Goal: Use online tool/utility

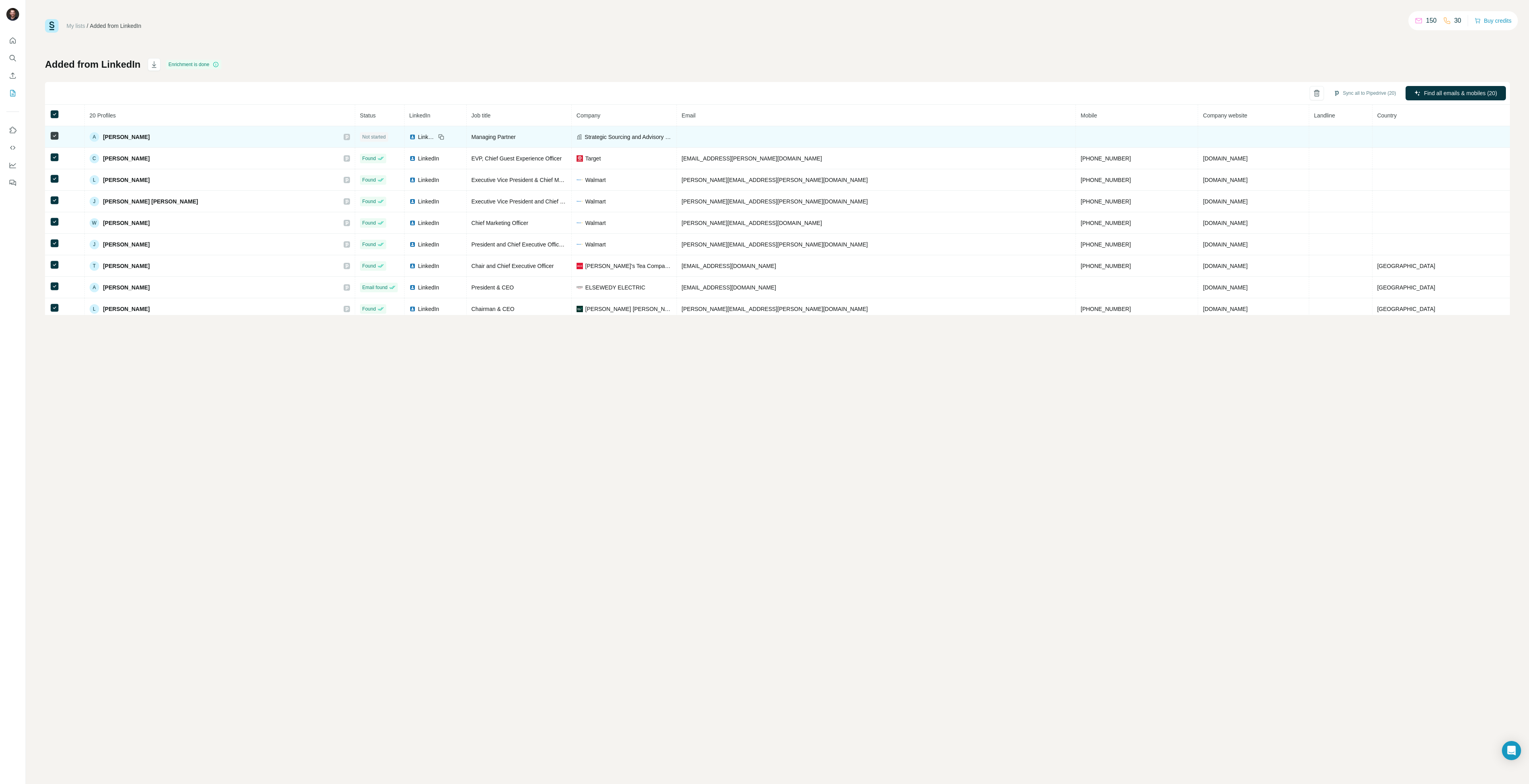
click at [362, 139] on span "Not started" at bounding box center [374, 137] width 24 height 7
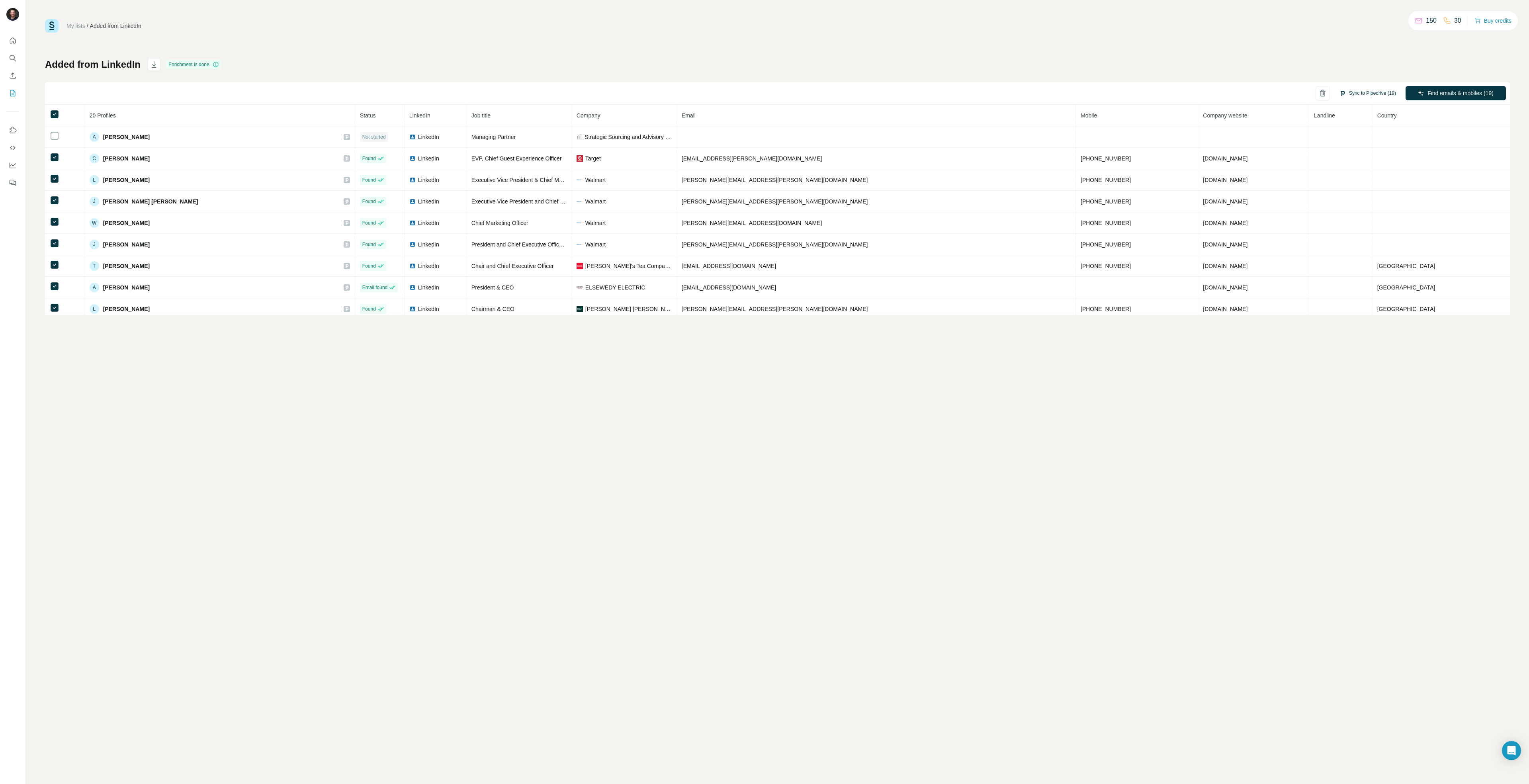
click at [1389, 96] on button "Sync to Pipedrive (19)" at bounding box center [1368, 93] width 68 height 12
click at [1368, 232] on button "Sync to Pipedrive" at bounding box center [1354, 230] width 88 height 16
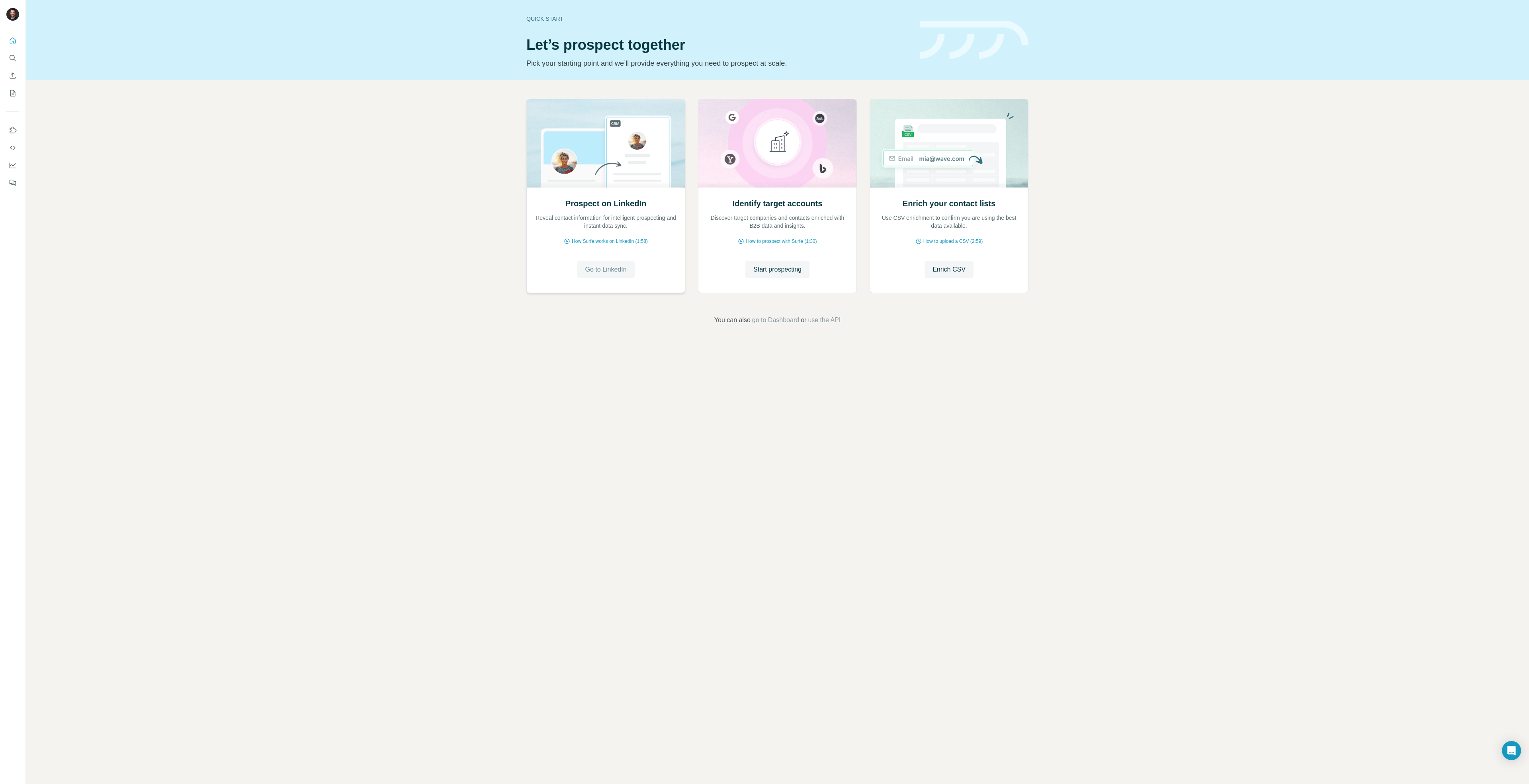
click at [620, 272] on span "Go to LinkedIn" at bounding box center [605, 269] width 42 height 9
click at [616, 242] on span "How Surfe works on LinkedIn (1:58)" at bounding box center [610, 241] width 76 height 7
